Goal: Navigation & Orientation: Find specific page/section

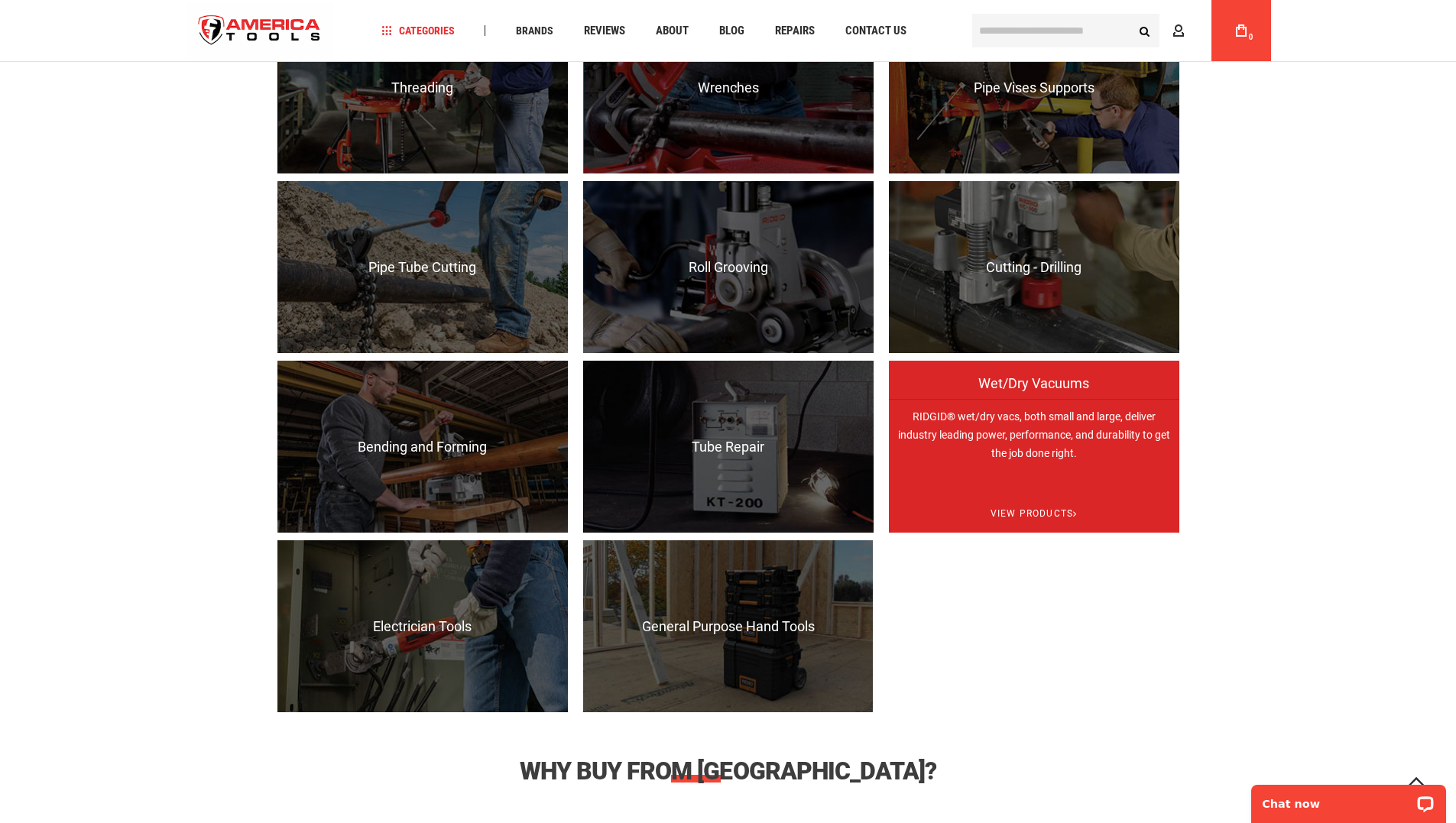
scroll to position [1376, 0]
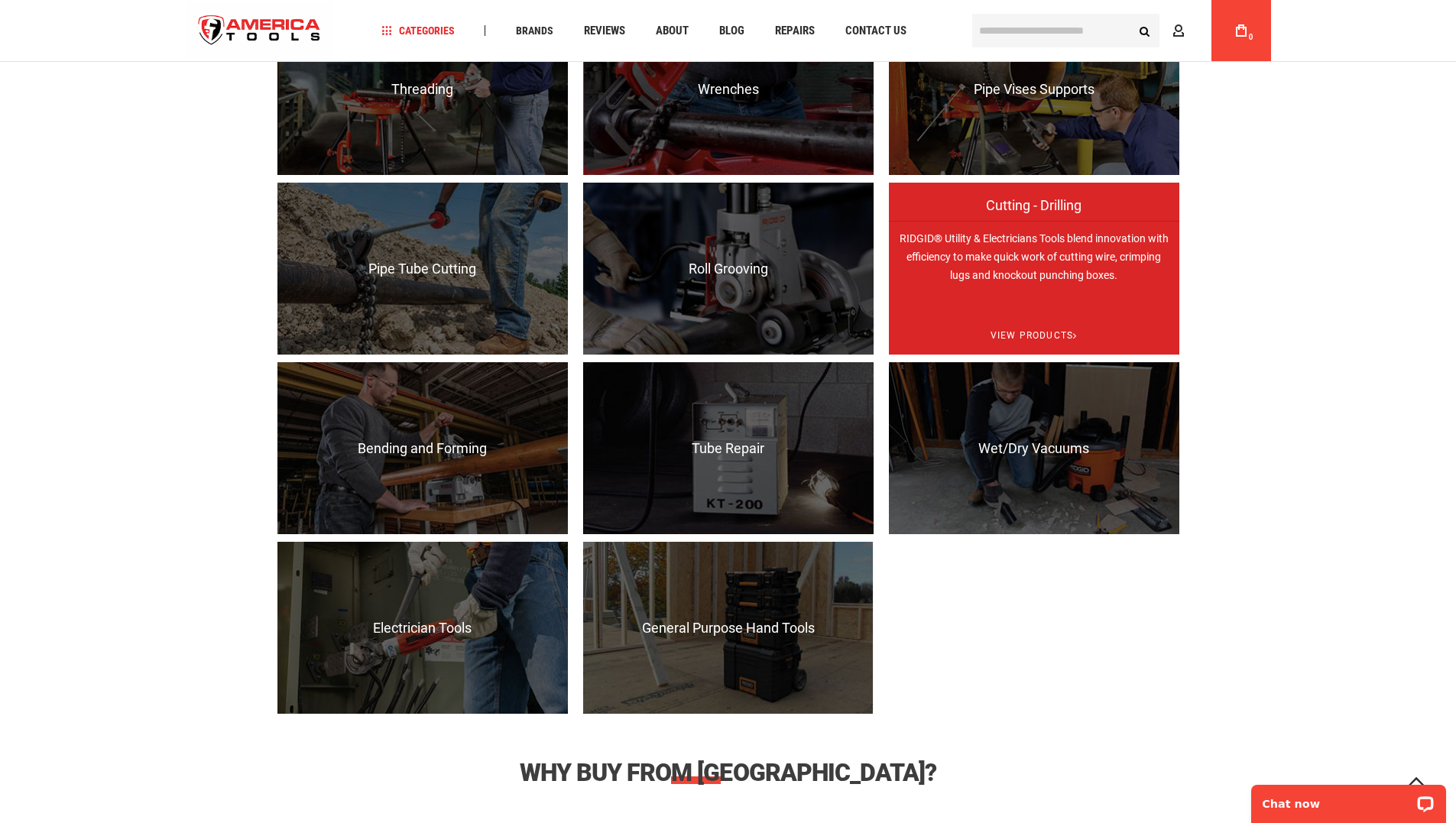
click at [1041, 278] on p "RIDGID® Utility & Electricians Tools blend innovation with efficiency to make q…" at bounding box center [1033, 307] width 290 height 172
